Goal: Ask a question

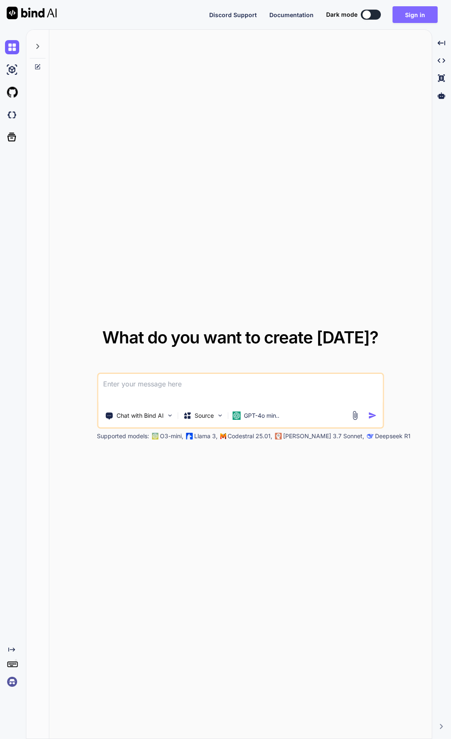
click at [413, 14] on button "Sign in" at bounding box center [414, 14] width 45 height 17
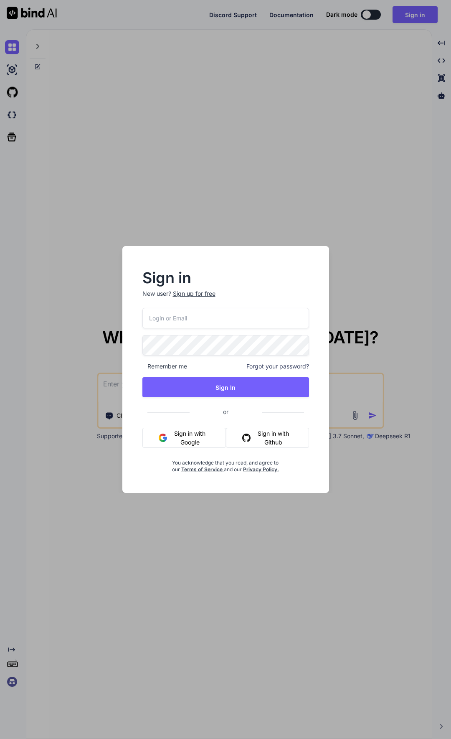
click at [195, 321] on input "email" at bounding box center [225, 318] width 167 height 20
paste input "ahiru.garage@gmail.com"
type input "ahiru.garage@gmail.com"
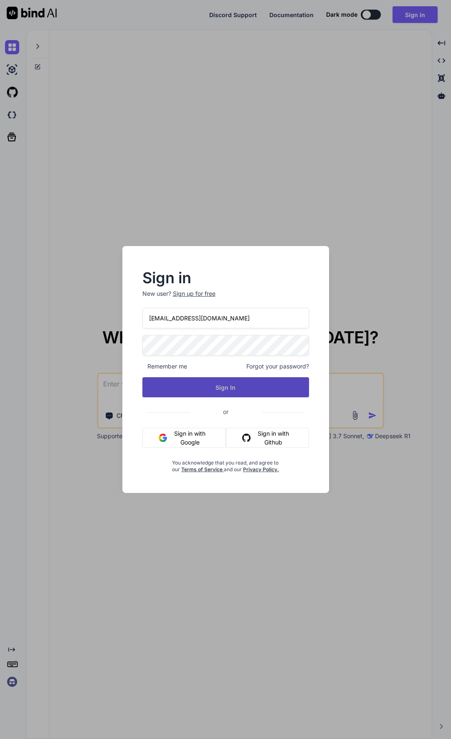
click at [186, 392] on button "Sign In" at bounding box center [225, 387] width 167 height 20
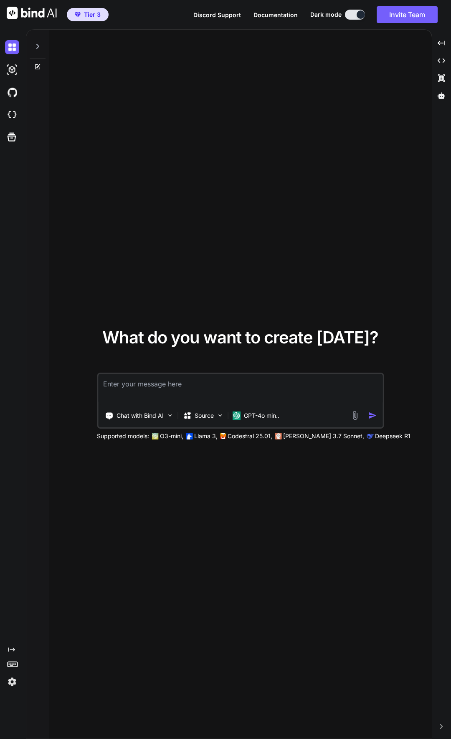
type textarea "x"
click at [136, 390] on textarea at bounding box center [240, 389] width 284 height 31
type textarea "日本語話せます？"
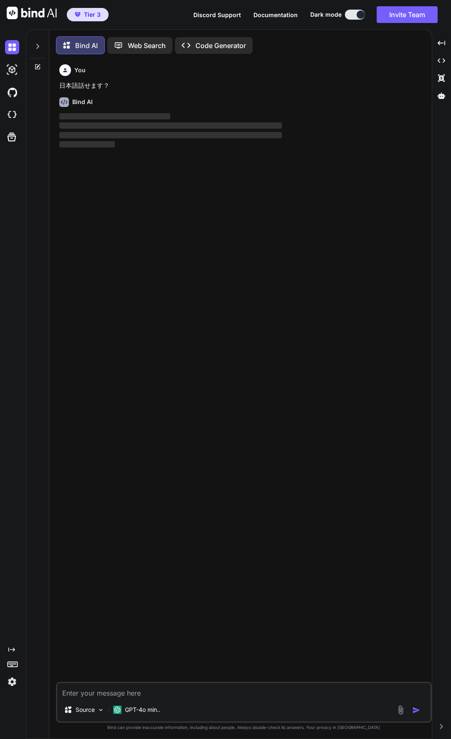
scroll to position [4, 0]
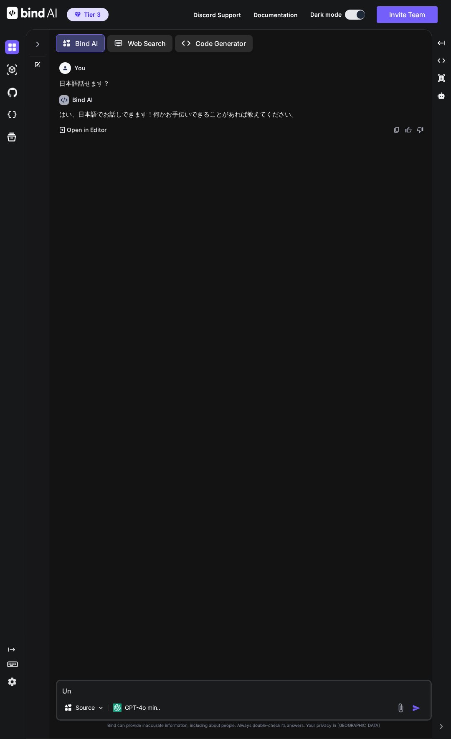
type textarea "U"
type textarea "Unity　リルトゥーンのカスタマイズがしたいです"
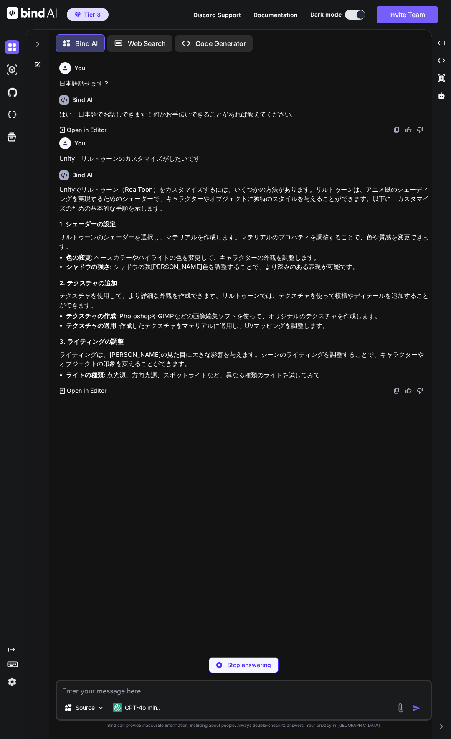
click at [162, 691] on textarea at bounding box center [243, 688] width 373 height 15
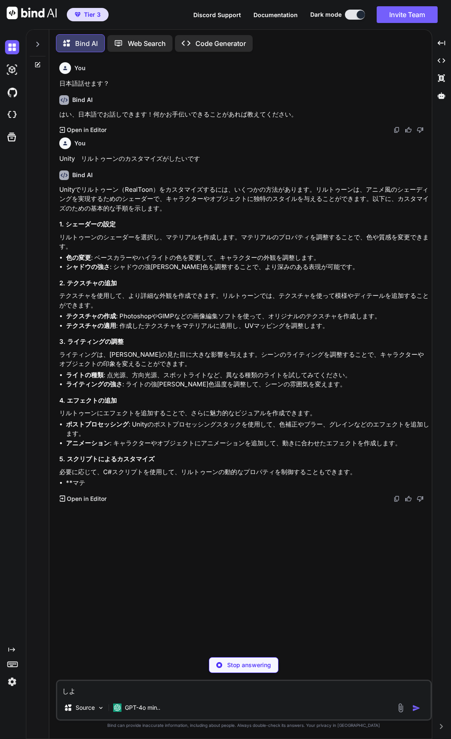
type textarea "し"
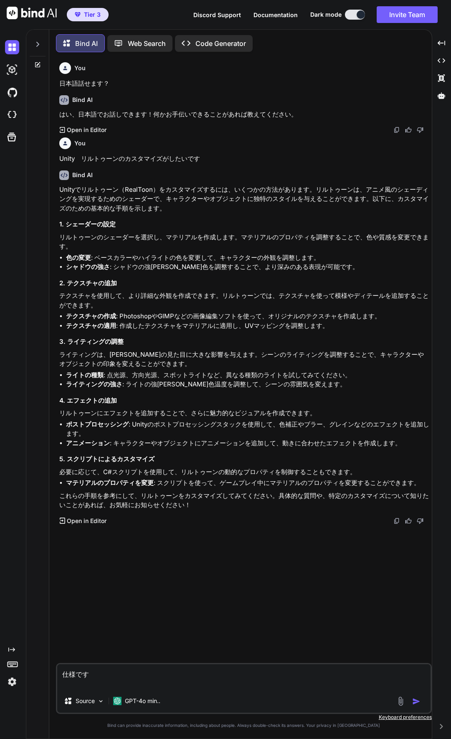
paste textarea "Loremipsum d 7 si（4am / 4co）adip elit Seddoeiu t Incididunt utlabore、etdolorema…"
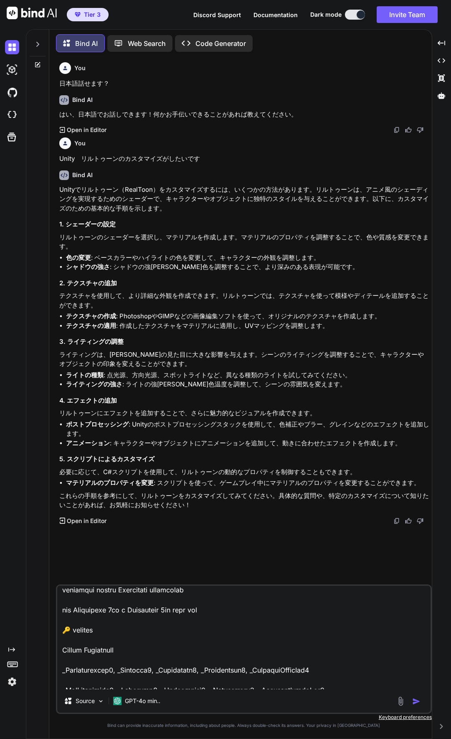
scroll to position [6, 0]
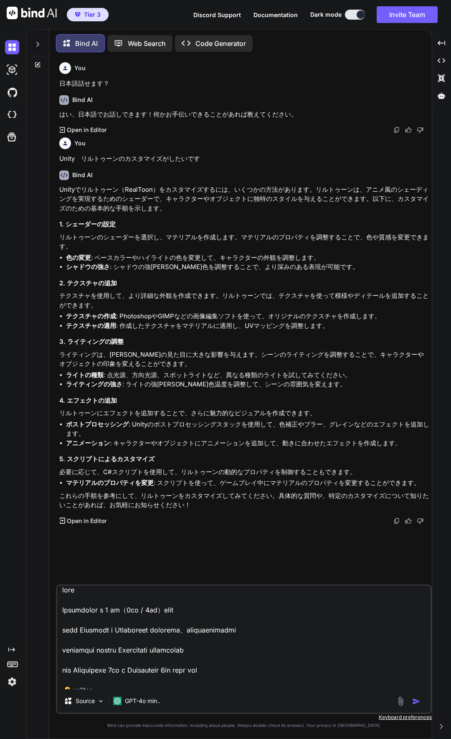
click at [78, 599] on textarea at bounding box center [243, 637] width 373 height 104
paste textarea "lilToon_Gloss"
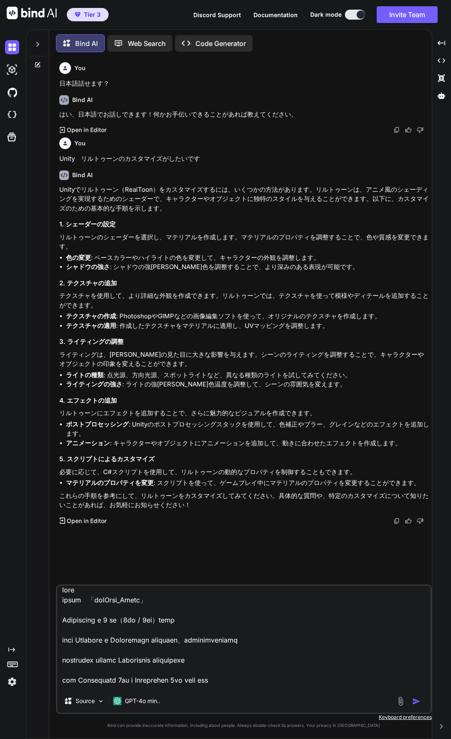
type textarea "lore ipsum　「dolOrsi_Ametc」 Adipiscing e 1 se（6do / 3ei）temp inci Utlabore e Dol…"
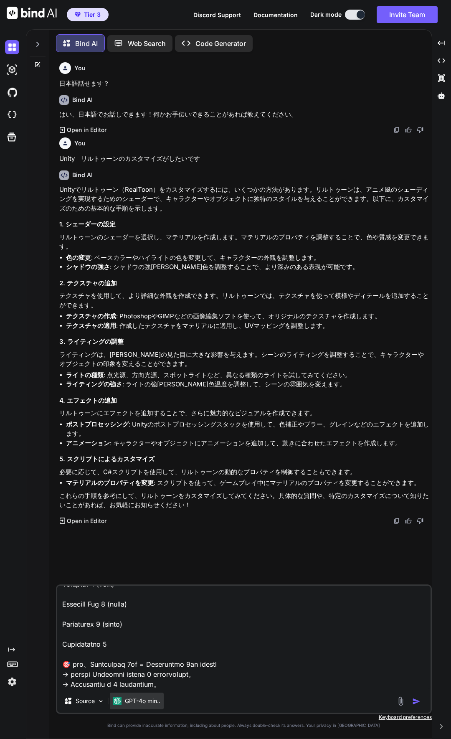
click at [160, 699] on p "GPT-4o min.." at bounding box center [142, 700] width 35 height 8
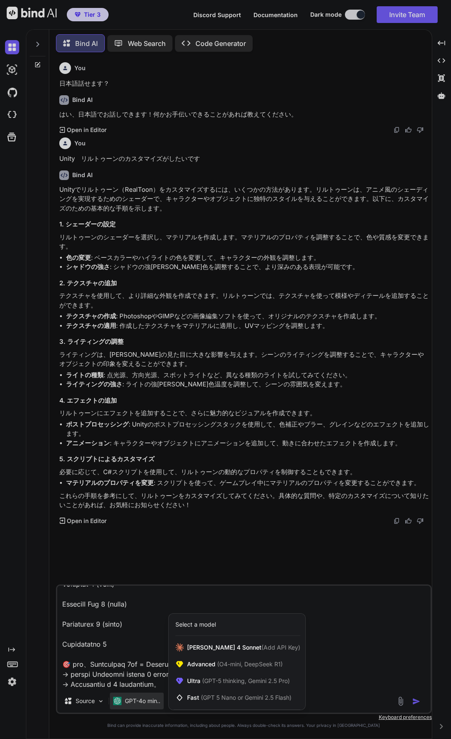
click at [391, 620] on div at bounding box center [225, 369] width 451 height 739
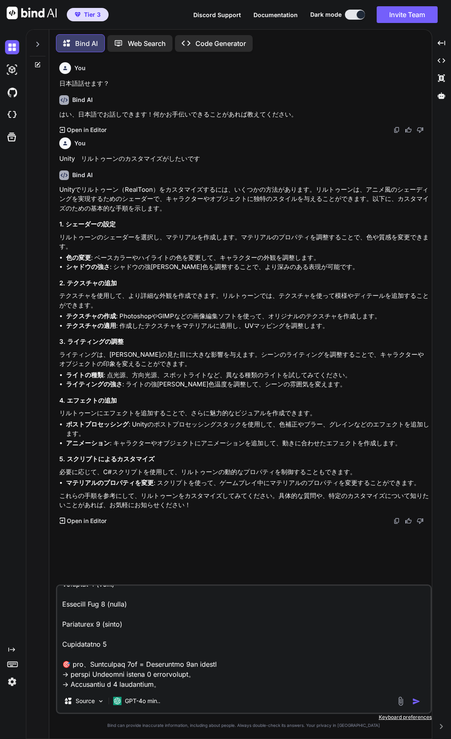
click at [418, 701] on img "button" at bounding box center [416, 701] width 8 height 8
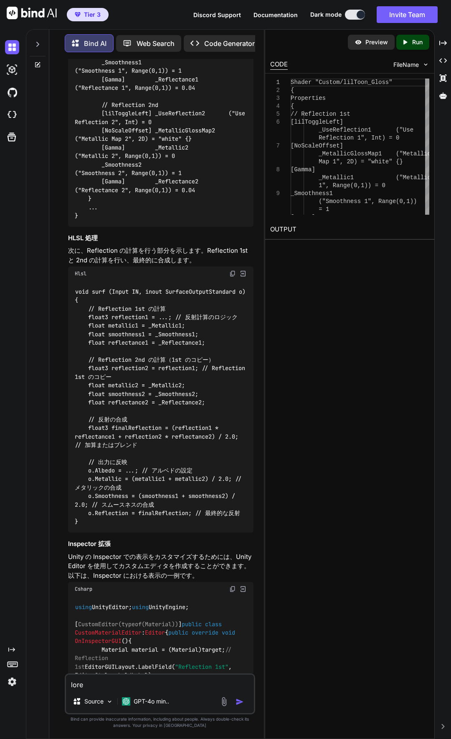
scroll to position [1121, 0]
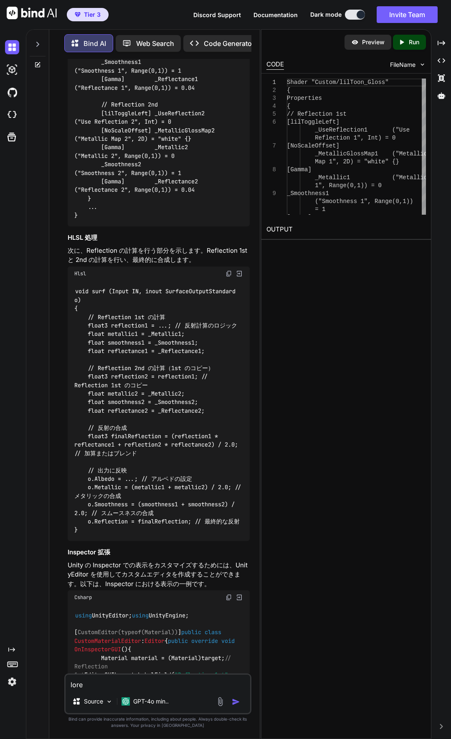
drag, startPoint x: 264, startPoint y: 381, endPoint x: 225, endPoint y: 385, distance: 39.4
click at [225, 385] on div "Bind AI Web Search Created with Pixso. Code Generator You 日本語話せます？ Bind AI はい、日…" at bounding box center [238, 383] width 425 height 709
click at [80, 14] on img "button" at bounding box center [78, 14] width 6 height 5
click at [36, 43] on icon at bounding box center [37, 44] width 7 height 7
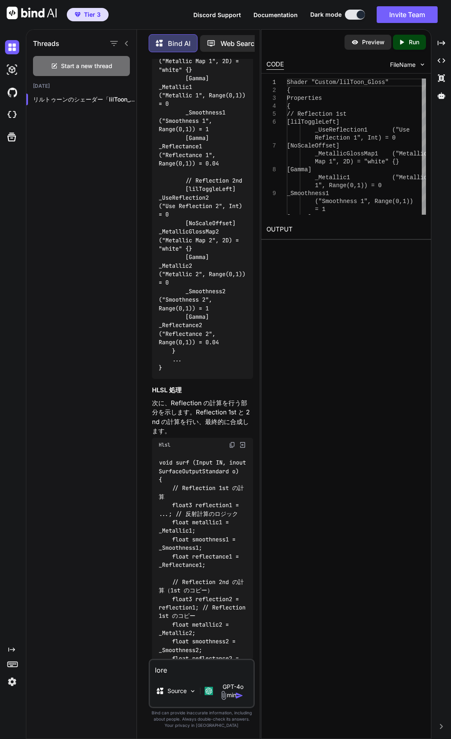
click at [127, 43] on icon at bounding box center [126, 43] width 3 height 5
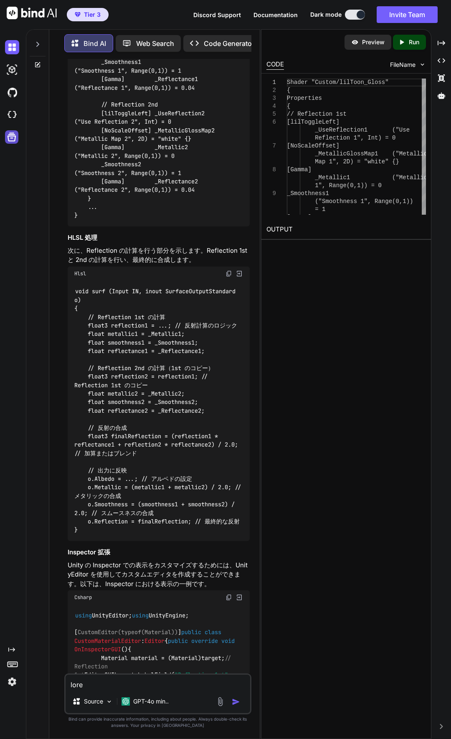
click at [13, 142] on icon at bounding box center [12, 137] width 12 height 12
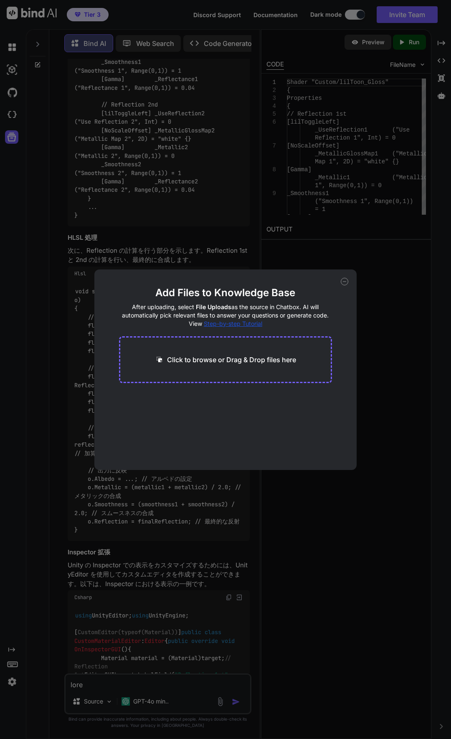
click at [347, 284] on icon at bounding box center [345, 282] width 8 height 8
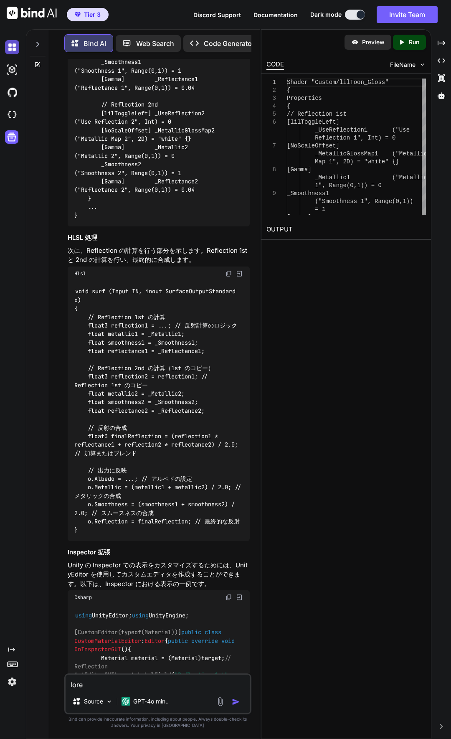
click at [11, 44] on img at bounding box center [12, 47] width 14 height 14
click at [11, 45] on img at bounding box center [12, 47] width 14 height 14
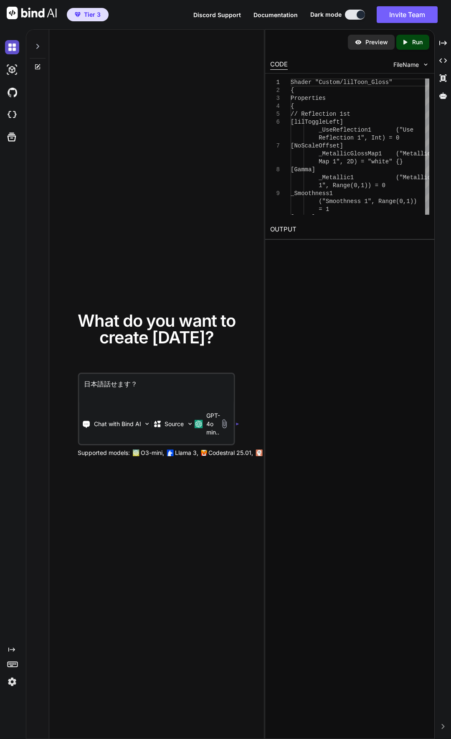
click at [13, 47] on img at bounding box center [12, 47] width 14 height 14
click at [8, 70] on img at bounding box center [12, 70] width 14 height 14
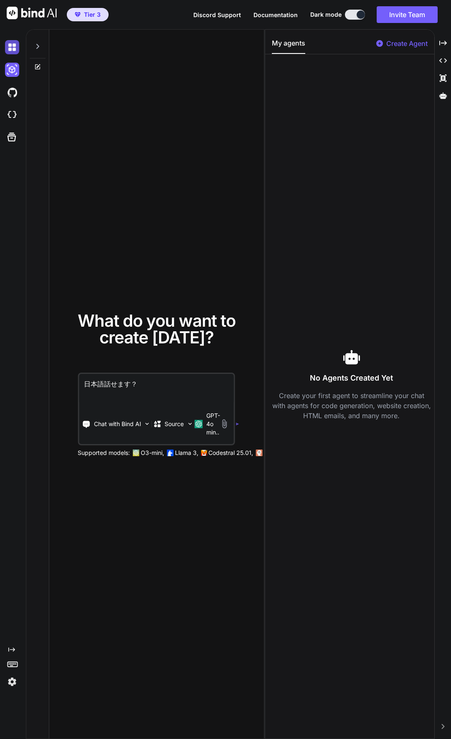
click at [8, 53] on img at bounding box center [12, 47] width 14 height 14
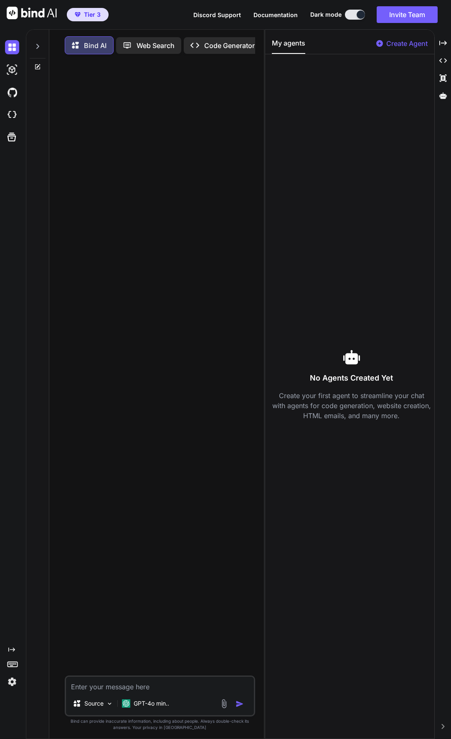
click at [146, 165] on div at bounding box center [160, 368] width 189 height 614
click at [35, 68] on icon at bounding box center [37, 66] width 7 height 7
click at [38, 46] on icon at bounding box center [37, 46] width 3 height 5
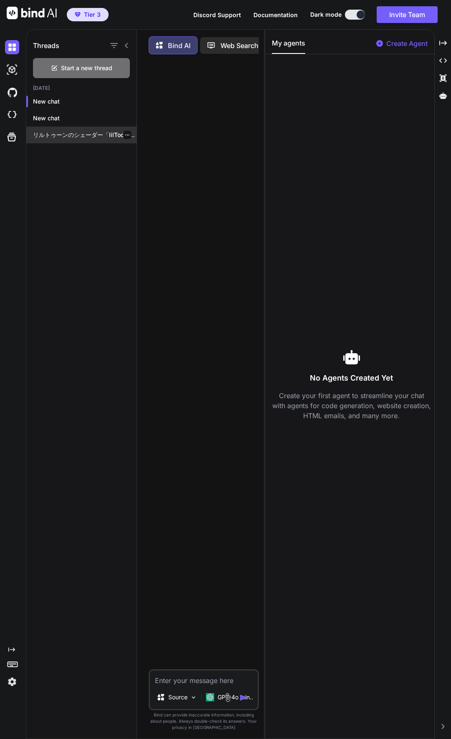
click at [72, 134] on p "リルトゥーンのシェーダー「lilToon_Gloss」において、Reflection 1st と Reflection 2nd を独立して設定できるようにする…" at bounding box center [85, 135] width 104 height 8
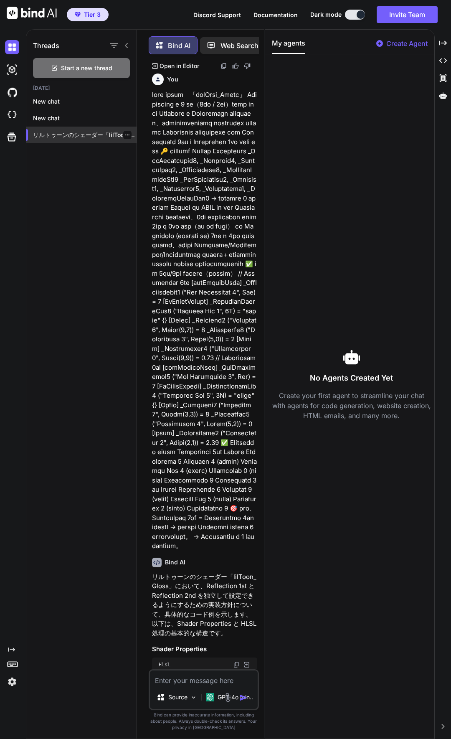
scroll to position [4, 0]
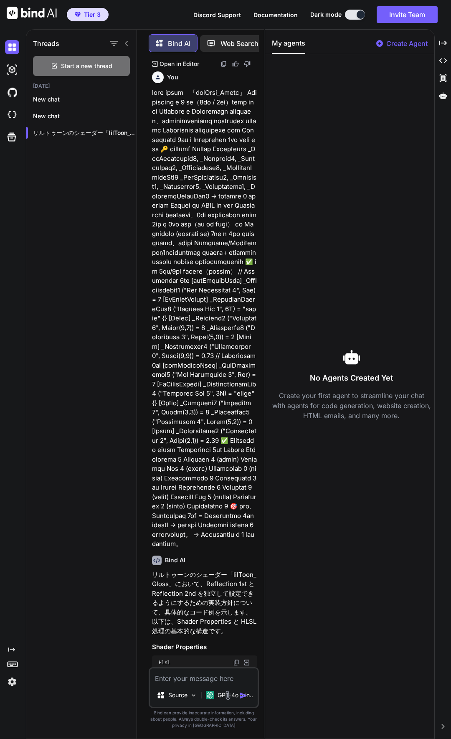
click at [127, 41] on icon at bounding box center [126, 43] width 3 height 5
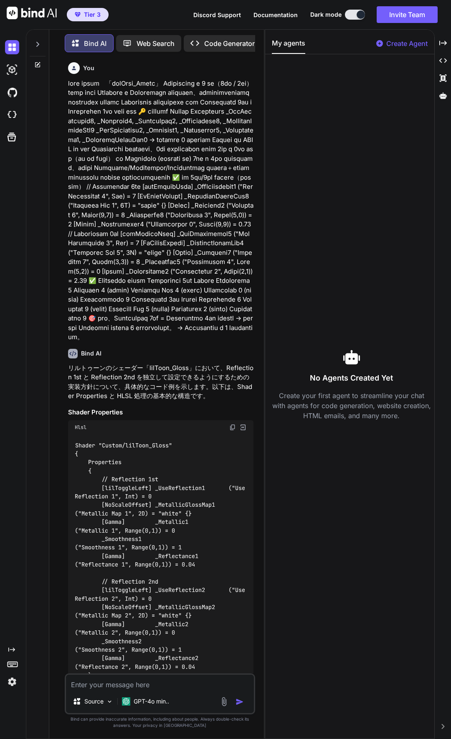
scroll to position [886, 0]
